Goal: Task Accomplishment & Management: Use online tool/utility

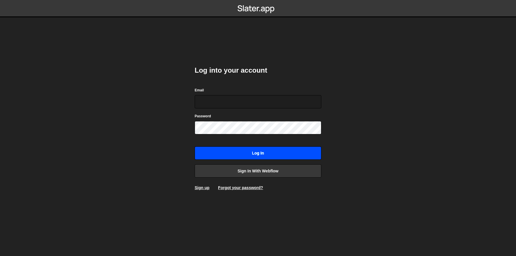
type input "dev@ouiflow.io"
click at [251, 152] on input "Log in" at bounding box center [258, 152] width 127 height 13
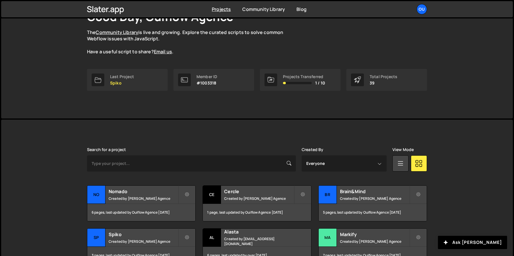
scroll to position [100, 0]
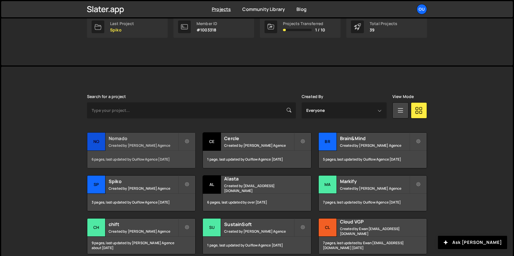
click at [103, 145] on div "No" at bounding box center [96, 141] width 18 height 18
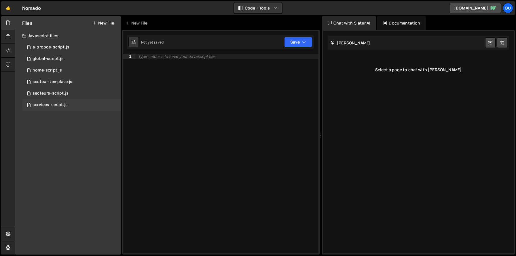
click at [47, 100] on div "1 services-script.js 0" at bounding box center [71, 105] width 99 height 12
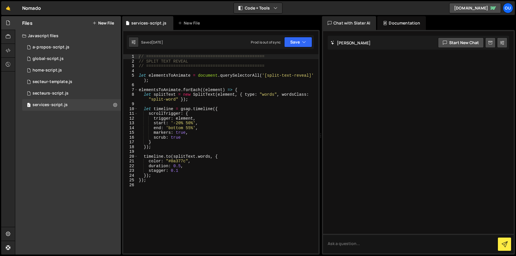
click at [211, 113] on div "// ================================================ // SPLIT TEXT REVEAL // ===…" at bounding box center [228, 158] width 181 height 209
click at [178, 132] on div "// ================================================ // SPLIT TEXT REVEAL // ===…" at bounding box center [228, 158] width 181 height 209
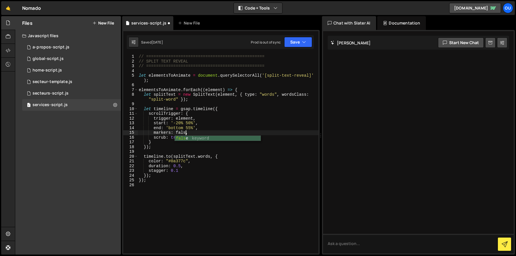
type textarea "markers: false,"
click at [201, 188] on div "// ================================================ // SPLIT TEXT REVEAL // ===…" at bounding box center [228, 158] width 181 height 209
click at [43, 50] on div "1 a-propos-script.js 0" at bounding box center [71, 47] width 99 height 12
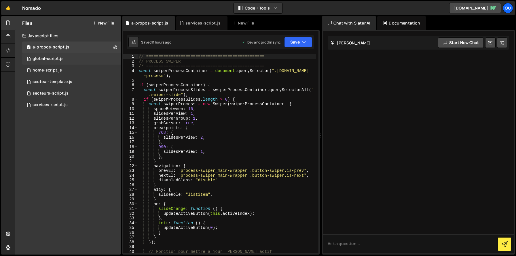
click at [44, 57] on div "global-script.js" at bounding box center [48, 58] width 31 height 5
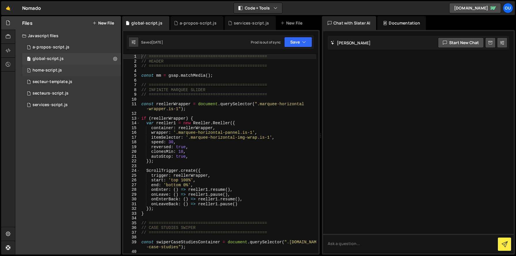
click at [44, 67] on div "1 home-script.js 0" at bounding box center [71, 71] width 99 height 12
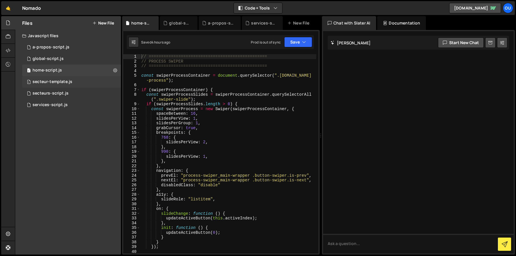
click at [45, 83] on div "secteur-template.js" at bounding box center [53, 81] width 40 height 5
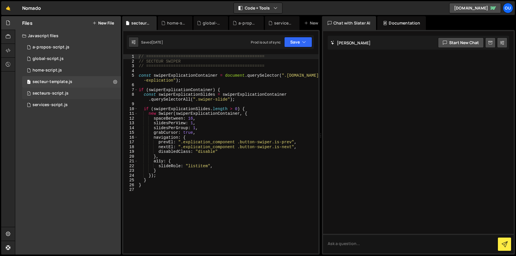
click at [45, 93] on div "secteurs-script.js" at bounding box center [51, 93] width 36 height 5
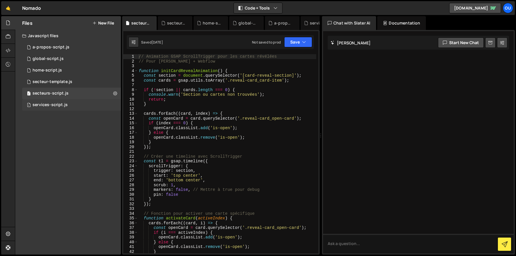
click at [45, 109] on div "1 services-script.js 0" at bounding box center [71, 105] width 99 height 12
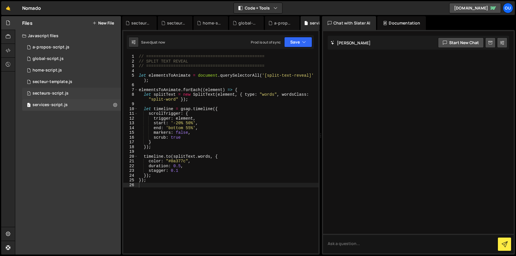
click at [42, 94] on div "secteurs-script.js" at bounding box center [51, 93] width 36 height 5
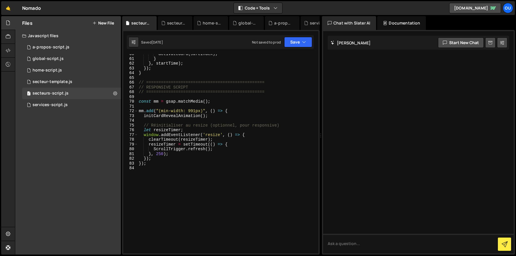
scroll to position [227, 0]
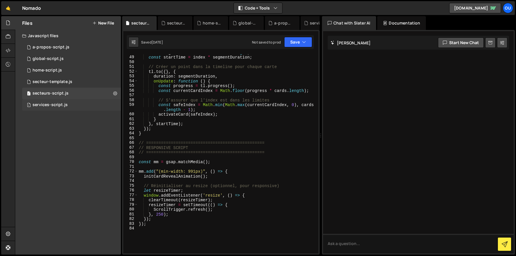
click at [72, 105] on div "1 services-script.js 0" at bounding box center [71, 105] width 99 height 12
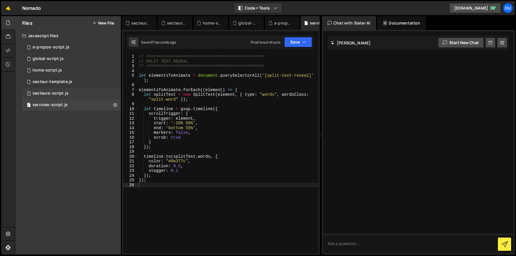
click at [67, 95] on div "secteurs-script.js" at bounding box center [51, 93] width 36 height 5
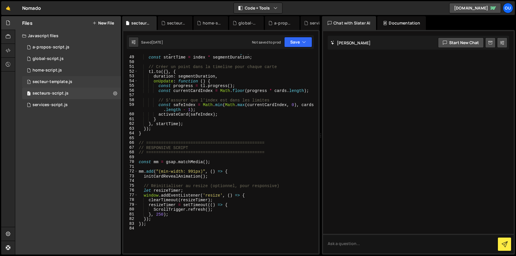
click at [65, 85] on div "1 secteur-template.js 0" at bounding box center [71, 82] width 99 height 12
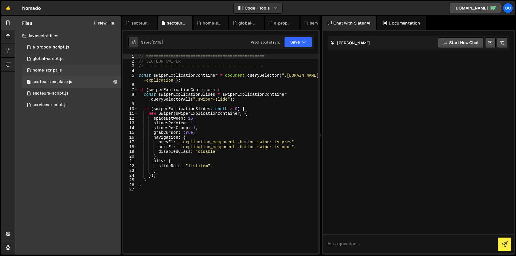
click at [61, 68] on div "home-script.js" at bounding box center [47, 70] width 29 height 5
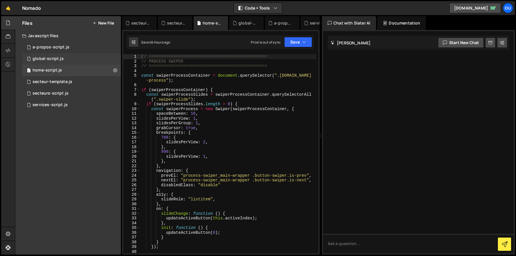
click at [59, 58] on div "global-script.js" at bounding box center [48, 58] width 31 height 5
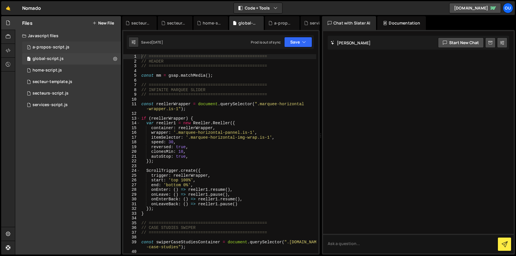
click at [71, 50] on div "1 a-propos-script.js 0" at bounding box center [71, 47] width 99 height 12
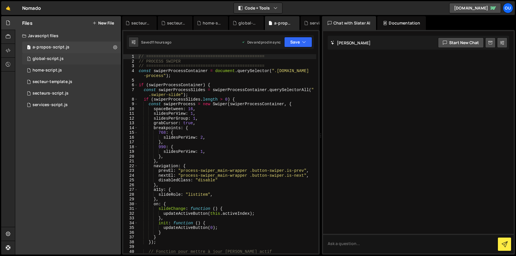
click at [55, 62] on div "1 global-script.js 0" at bounding box center [71, 59] width 99 height 12
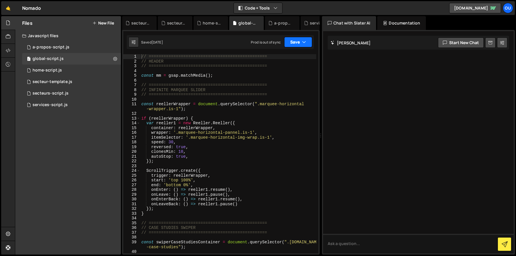
click at [293, 44] on button "Save" at bounding box center [298, 42] width 28 height 10
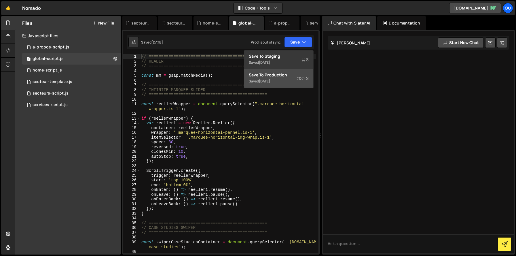
click at [270, 80] on div "[DATE]" at bounding box center [264, 81] width 11 height 5
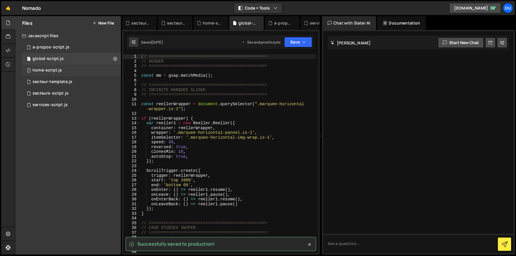
click at [67, 70] on div "1 home-script.js 0" at bounding box center [71, 71] width 99 height 12
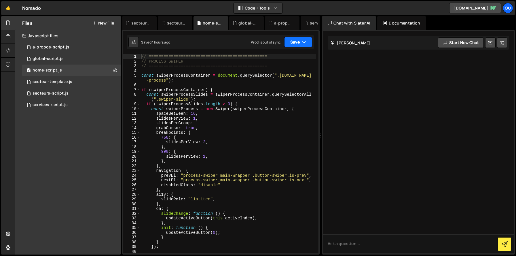
click at [294, 44] on button "Save" at bounding box center [298, 42] width 28 height 10
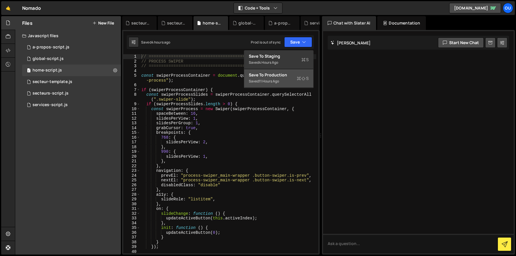
click at [267, 79] on div "11 hours ago" at bounding box center [269, 81] width 20 height 5
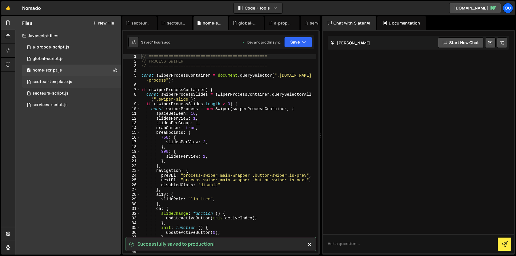
click at [48, 84] on div "secteur-template.js" at bounding box center [53, 81] width 40 height 5
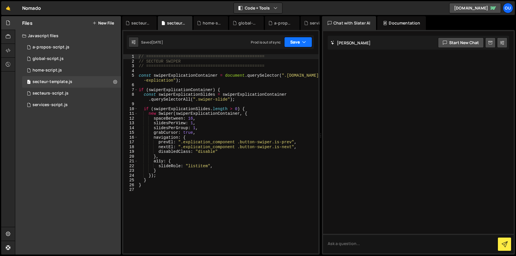
click at [293, 45] on button "Save" at bounding box center [298, 42] width 28 height 10
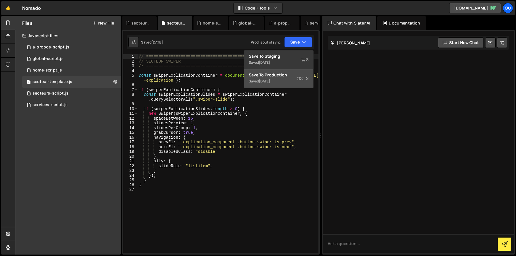
click at [276, 73] on div "Save to Production S" at bounding box center [279, 75] width 60 height 6
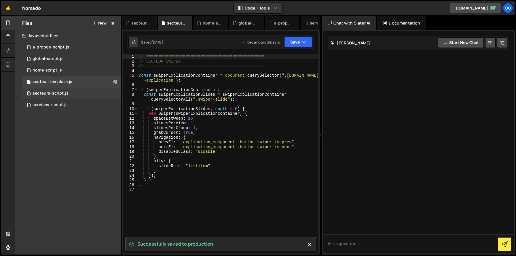
click at [51, 92] on div "secteurs-script.js" at bounding box center [51, 93] width 36 height 5
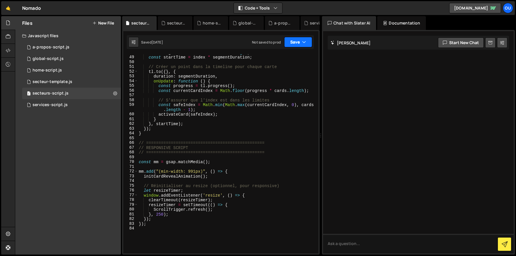
click at [296, 43] on button "Save" at bounding box center [298, 42] width 28 height 10
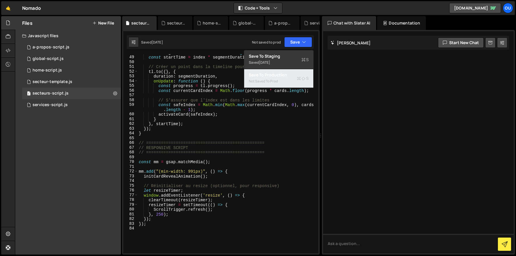
click at [283, 78] on div "Not saved to prod" at bounding box center [279, 81] width 60 height 7
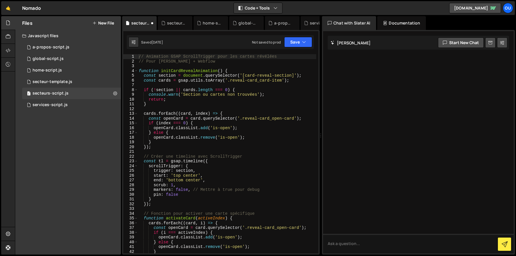
scroll to position [0, 0]
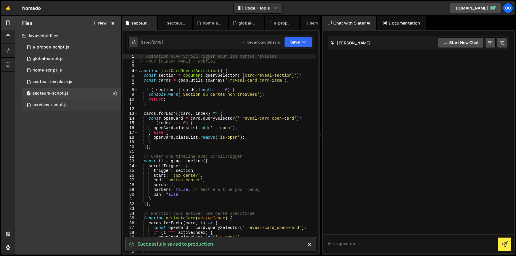
click at [62, 103] on div "services-script.js" at bounding box center [50, 104] width 35 height 5
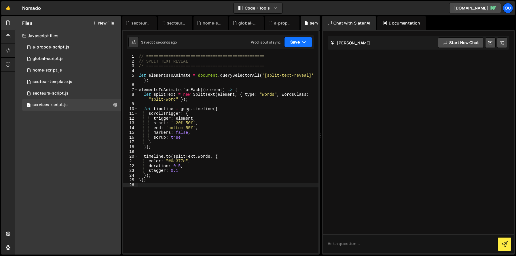
click at [295, 39] on button "Save" at bounding box center [298, 42] width 28 height 10
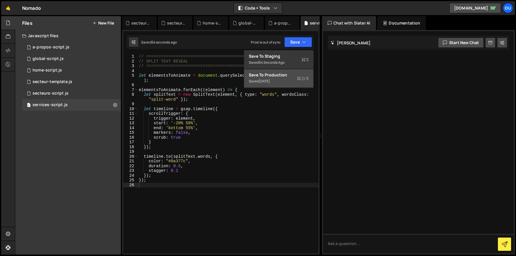
click at [270, 82] on div "[DATE]" at bounding box center [264, 81] width 11 height 5
